Goal: Information Seeking & Learning: Check status

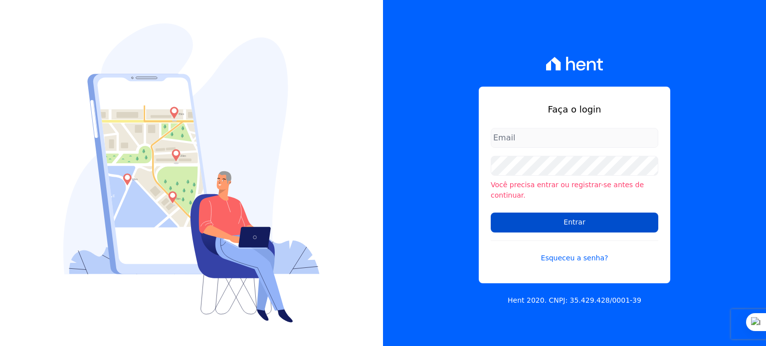
type input "rodrigo.villalva@grupozarin.com.br"
click at [524, 221] on input "Entrar" at bounding box center [575, 223] width 168 height 20
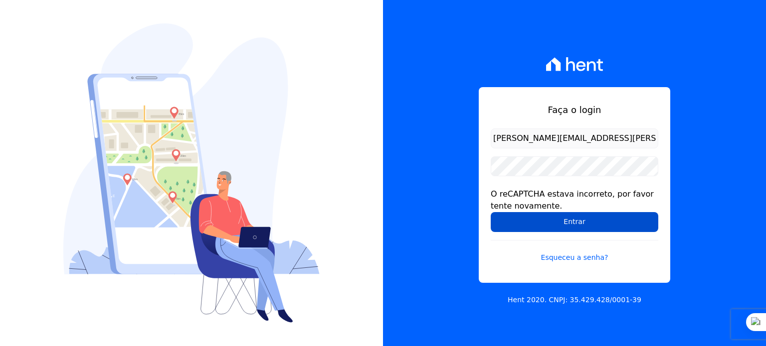
click at [576, 223] on input "Entrar" at bounding box center [575, 222] width 168 height 20
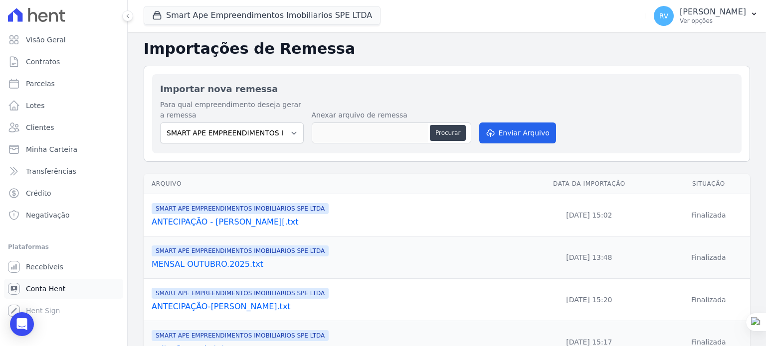
click at [56, 287] on span "Conta Hent" at bounding box center [45, 289] width 39 height 10
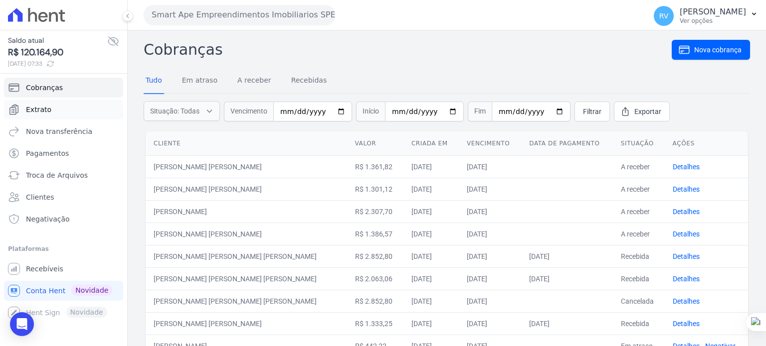
click at [54, 111] on link "Extrato" at bounding box center [63, 110] width 119 height 20
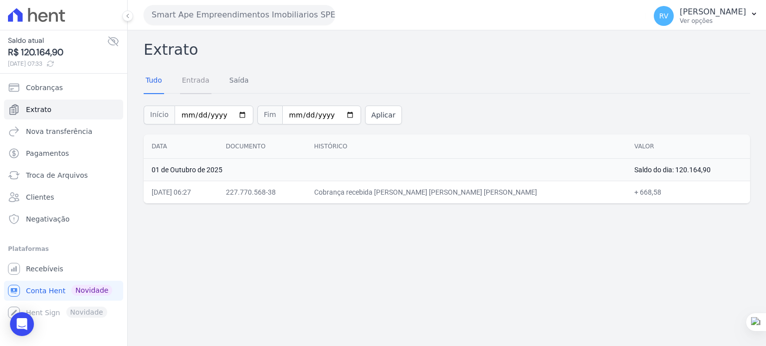
click at [198, 88] on link "Entrada" at bounding box center [195, 81] width 31 height 26
click at [236, 114] on input "2025-10-01" at bounding box center [213, 115] width 79 height 19
type input "[DATE]"
click at [336, 115] on input "2025-10-01" at bounding box center [321, 115] width 79 height 19
type input "[DATE]"
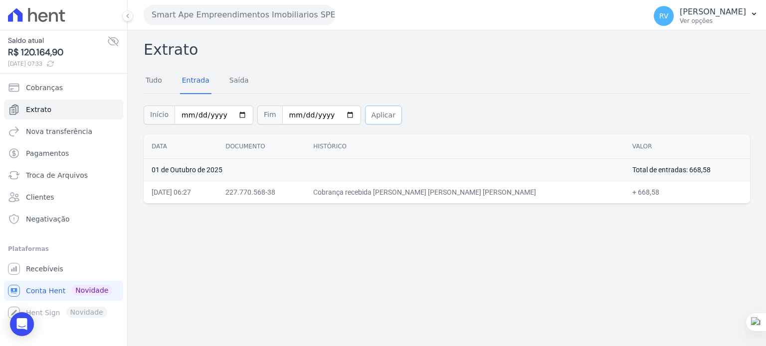
click at [371, 112] on button "Aplicar" at bounding box center [383, 115] width 37 height 19
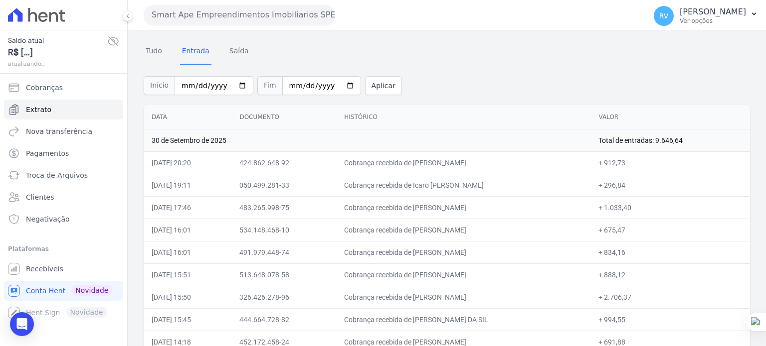
scroll to position [65, 0]
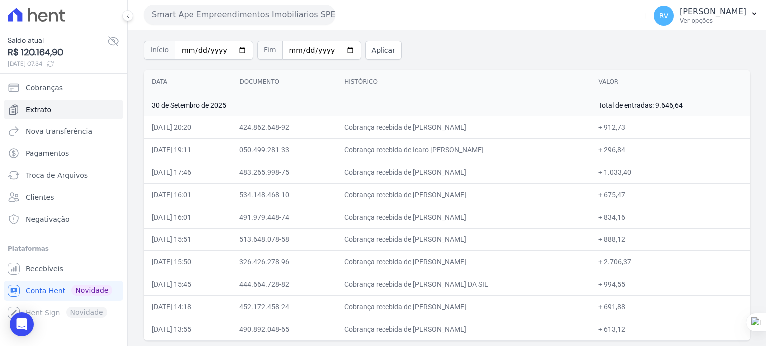
drag, startPoint x: 498, startPoint y: 124, endPoint x: 410, endPoint y: 124, distance: 88.2
click at [410, 124] on td "Cobrança recebida de HENRIQUE DINIZ NOREIKA" at bounding box center [463, 127] width 254 height 22
copy td "HENRIQUE DINIZ NOREIKA"
drag, startPoint x: 621, startPoint y: 127, endPoint x: 639, endPoint y: 129, distance: 18.5
click at [639, 129] on td "+ 912,73" at bounding box center [670, 127] width 160 height 22
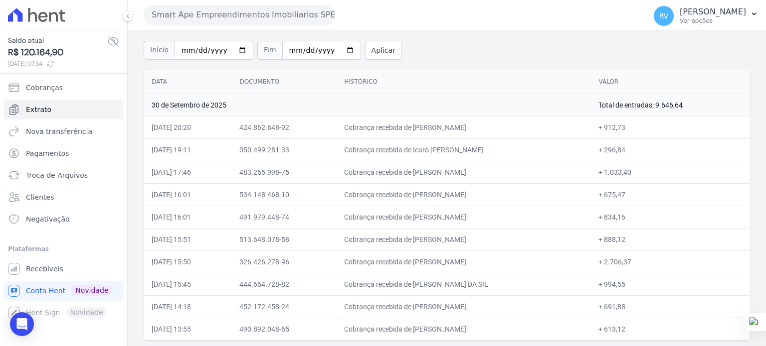
copy td "912,73"
drag, startPoint x: 409, startPoint y: 147, endPoint x: 476, endPoint y: 152, distance: 67.0
click at [476, 152] on td "Cobrança recebida de Icaro Fernando Sardeli" at bounding box center [463, 150] width 254 height 22
copy td "Icaro Fernando Sarde"
drag, startPoint x: 621, startPoint y: 148, endPoint x: 645, endPoint y: 149, distance: 24.4
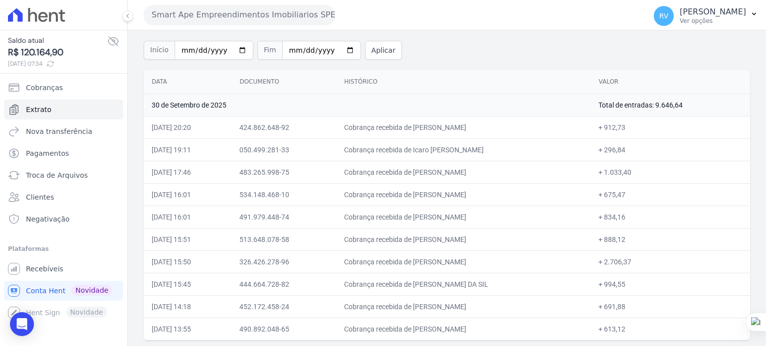
click at [645, 149] on td "+ 296,84" at bounding box center [670, 150] width 160 height 22
click at [628, 157] on td "+ 296,84" at bounding box center [670, 150] width 160 height 22
drag, startPoint x: 619, startPoint y: 149, endPoint x: 641, endPoint y: 149, distance: 21.9
click at [641, 149] on td "+ 296,84" at bounding box center [670, 150] width 160 height 22
copy td "296,84"
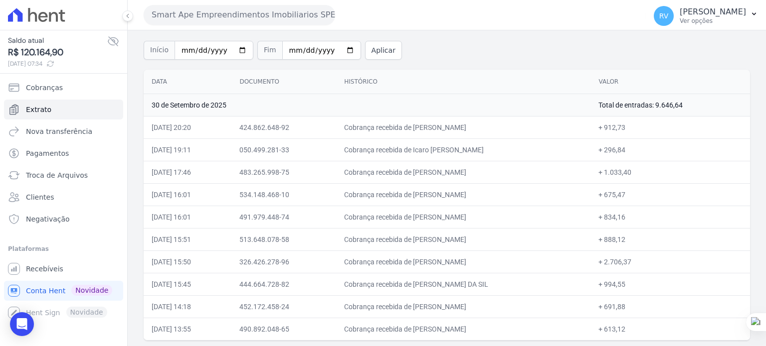
drag, startPoint x: 411, startPoint y: 169, endPoint x: 495, endPoint y: 170, distance: 83.8
click at [495, 170] on td "Cobrança recebida de [PERSON_NAME]" at bounding box center [463, 172] width 254 height 22
copy td "EDRIAN DE SOUZA FERREIR"
drag, startPoint x: 621, startPoint y: 171, endPoint x: 648, endPoint y: 173, distance: 27.0
click at [648, 173] on td "+ 1.033,40" at bounding box center [670, 172] width 160 height 22
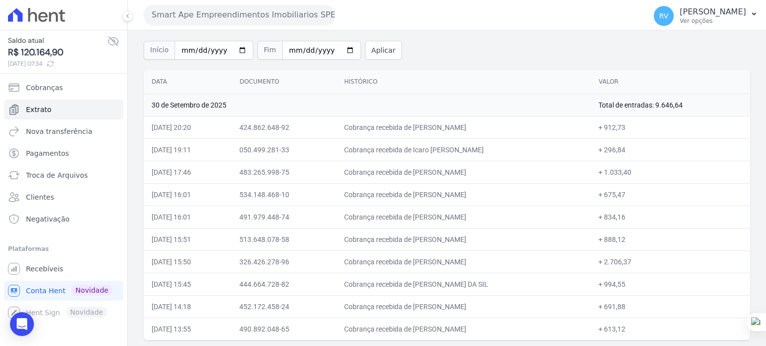
copy td "1.033,40"
drag, startPoint x: 411, startPoint y: 195, endPoint x: 512, endPoint y: 199, distance: 101.3
click at [512, 199] on td "Cobrança recebida de [PERSON_NAME]" at bounding box center [463, 194] width 254 height 22
copy td "NATALIA CAROLINA SILVA DE OL"
drag, startPoint x: 621, startPoint y: 194, endPoint x: 640, endPoint y: 194, distance: 19.4
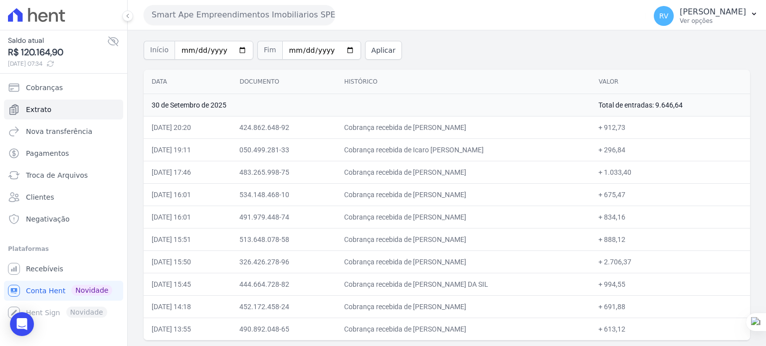
click at [640, 194] on td "+ 675,47" at bounding box center [670, 194] width 160 height 22
copy td "675,47"
drag, startPoint x: 409, startPoint y: 215, endPoint x: 491, endPoint y: 216, distance: 81.8
click at [491, 216] on td "Cobrança recebida de [PERSON_NAME]" at bounding box center [463, 217] width 254 height 22
copy td "LUCAS ROCHA VARELLA"
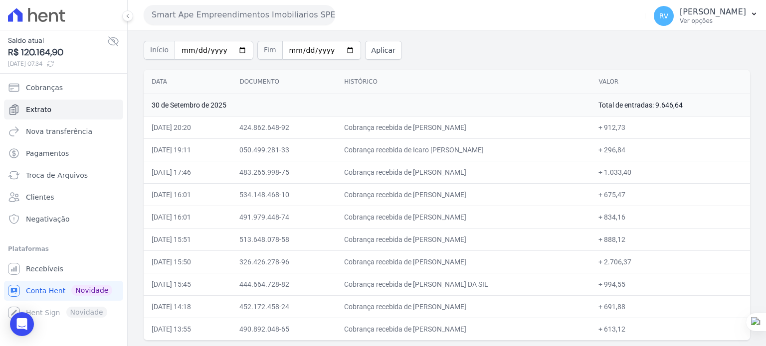
drag, startPoint x: 621, startPoint y: 216, endPoint x: 639, endPoint y: 216, distance: 18.5
click at [639, 216] on td "+ 834,16" at bounding box center [670, 217] width 160 height 22
copy td "834,16"
drag, startPoint x: 410, startPoint y: 238, endPoint x: 503, endPoint y: 238, distance: 92.7
click at [503, 238] on td "Cobrança recebida de [PERSON_NAME]" at bounding box center [463, 239] width 254 height 22
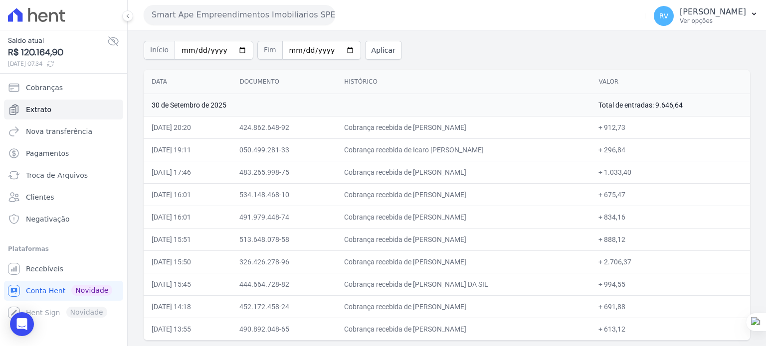
drag, startPoint x: 621, startPoint y: 237, endPoint x: 639, endPoint y: 238, distance: 18.0
click at [639, 238] on td "+ 888,12" at bounding box center [670, 239] width 160 height 22
drag, startPoint x: 410, startPoint y: 263, endPoint x: 493, endPoint y: 261, distance: 82.3
click at [493, 261] on td "Cobrança recebida de [PERSON_NAME]" at bounding box center [463, 262] width 254 height 22
click at [413, 257] on td "Cobrança recebida de [PERSON_NAME]" at bounding box center [463, 262] width 254 height 22
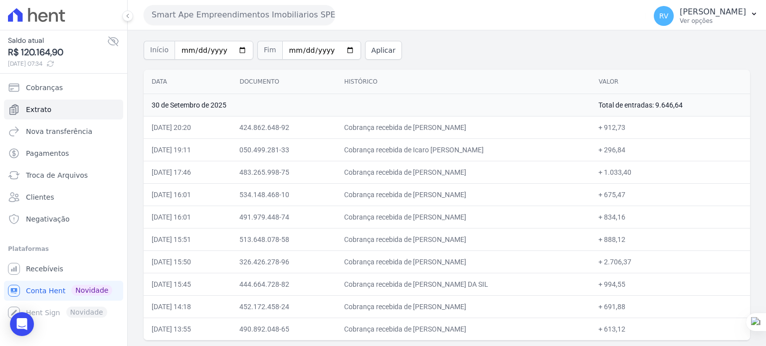
drag, startPoint x: 411, startPoint y: 259, endPoint x: 487, endPoint y: 257, distance: 75.8
click at [487, 257] on td "Cobrança recebida de [PERSON_NAME]" at bounding box center [463, 262] width 254 height 22
click at [434, 266] on td "Cobrança recebida de [PERSON_NAME]" at bounding box center [463, 262] width 254 height 22
drag, startPoint x: 416, startPoint y: 261, endPoint x: 494, endPoint y: 262, distance: 77.8
click at [494, 262] on td "Cobrança recebida de [PERSON_NAME]" at bounding box center [463, 262] width 254 height 22
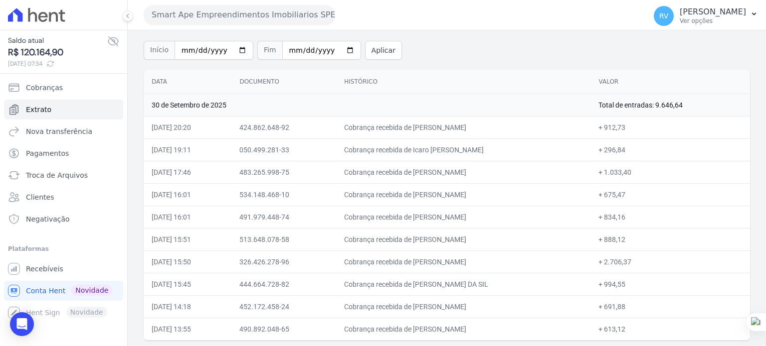
drag, startPoint x: 410, startPoint y: 282, endPoint x: 520, endPoint y: 288, distance: 110.3
click at [520, 288] on td "Cobrança recebida de HIAGO MARQUES BENEVIDES DA SIL" at bounding box center [463, 284] width 254 height 22
drag, startPoint x: 620, startPoint y: 283, endPoint x: 640, endPoint y: 282, distance: 19.9
click at [640, 283] on td "+ 994,55" at bounding box center [670, 284] width 160 height 22
drag, startPoint x: 410, startPoint y: 302, endPoint x: 489, endPoint y: 308, distance: 79.5
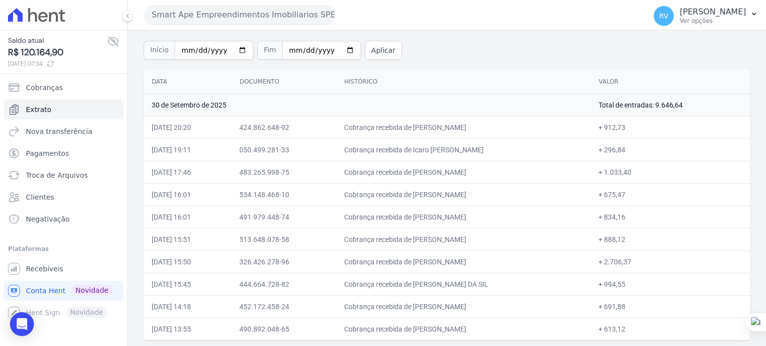
click at [489, 309] on td "Cobrança recebida de [PERSON_NAME]" at bounding box center [463, 307] width 254 height 22
drag, startPoint x: 627, startPoint y: 306, endPoint x: 643, endPoint y: 307, distance: 16.0
click at [643, 307] on td "+ 691,88" at bounding box center [670, 307] width 160 height 22
drag, startPoint x: 410, startPoint y: 329, endPoint x: 485, endPoint y: 333, distance: 75.4
click at [485, 333] on td "Cobrança recebida de [PERSON_NAME]" at bounding box center [463, 329] width 254 height 22
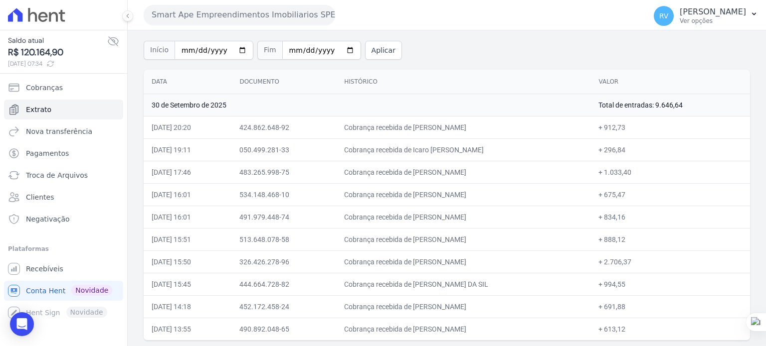
drag, startPoint x: 620, startPoint y: 327, endPoint x: 646, endPoint y: 326, distance: 25.9
click at [640, 327] on td "+ 613,12" at bounding box center [670, 329] width 160 height 22
drag, startPoint x: 409, startPoint y: 259, endPoint x: 487, endPoint y: 259, distance: 77.8
click at [487, 259] on td "Cobrança recebida de [PERSON_NAME]" at bounding box center [463, 262] width 254 height 22
drag, startPoint x: 619, startPoint y: 263, endPoint x: 647, endPoint y: 264, distance: 27.9
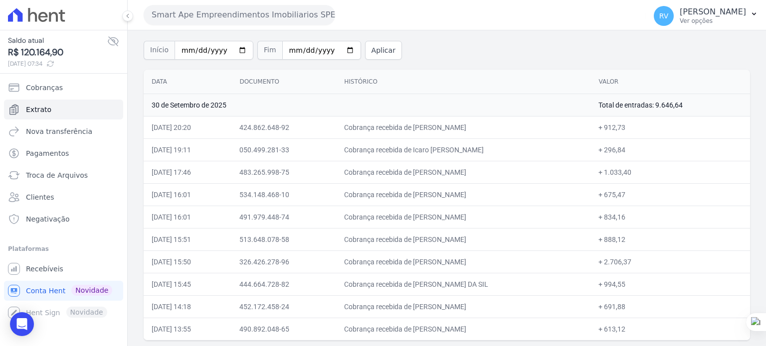
click at [647, 264] on td "+ 2.706,37" at bounding box center [670, 262] width 160 height 22
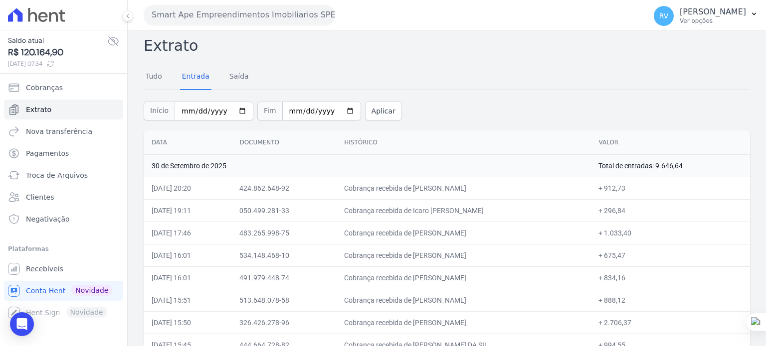
scroll to position [0, 0]
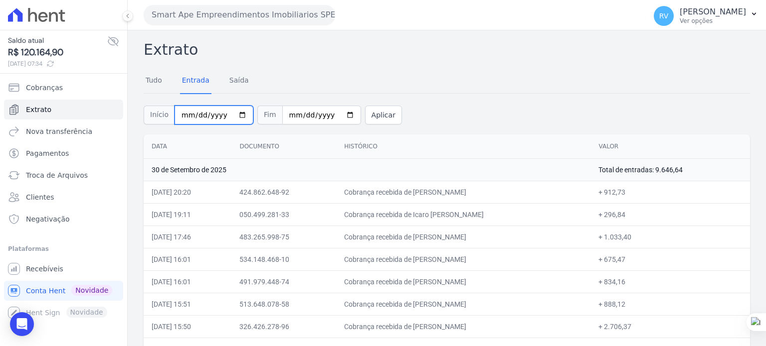
click at [236, 113] on input "[DATE]" at bounding box center [213, 115] width 79 height 19
type input "2025-10-01"
click at [337, 113] on input "[DATE]" at bounding box center [321, 115] width 79 height 19
type input "2025-10-01"
click at [365, 111] on button "Aplicar" at bounding box center [383, 115] width 37 height 19
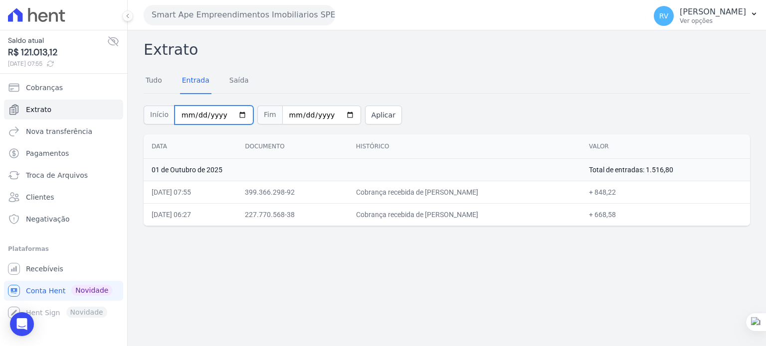
click at [243, 118] on input "2025-10-01" at bounding box center [213, 115] width 79 height 19
click at [238, 116] on input "2025-10-01" at bounding box center [213, 115] width 79 height 19
type input "[DATE]"
click at [335, 114] on input "2025-10-01" at bounding box center [321, 115] width 79 height 19
type input "[DATE]"
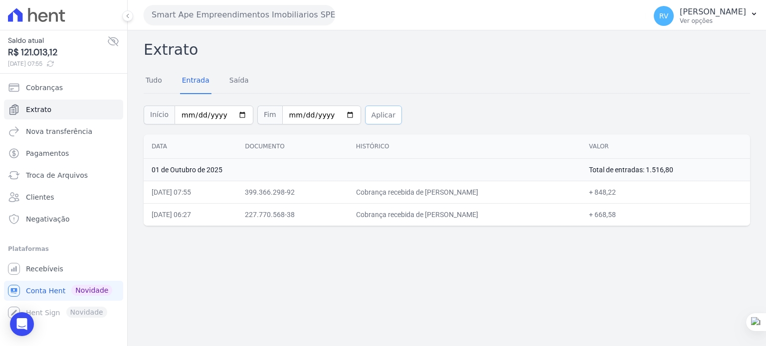
click at [373, 120] on button "Aplicar" at bounding box center [383, 115] width 37 height 19
